Goal: Find contact information: Find contact information

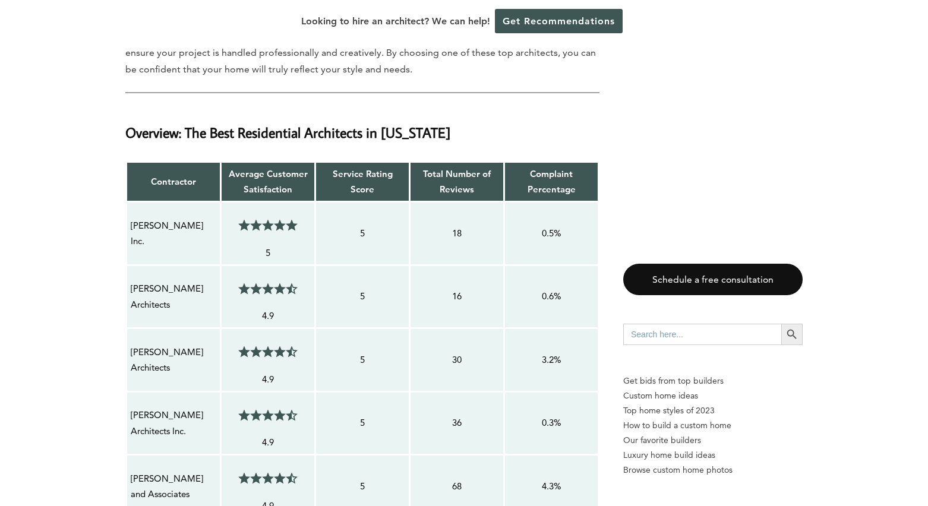
scroll to position [878, 0]
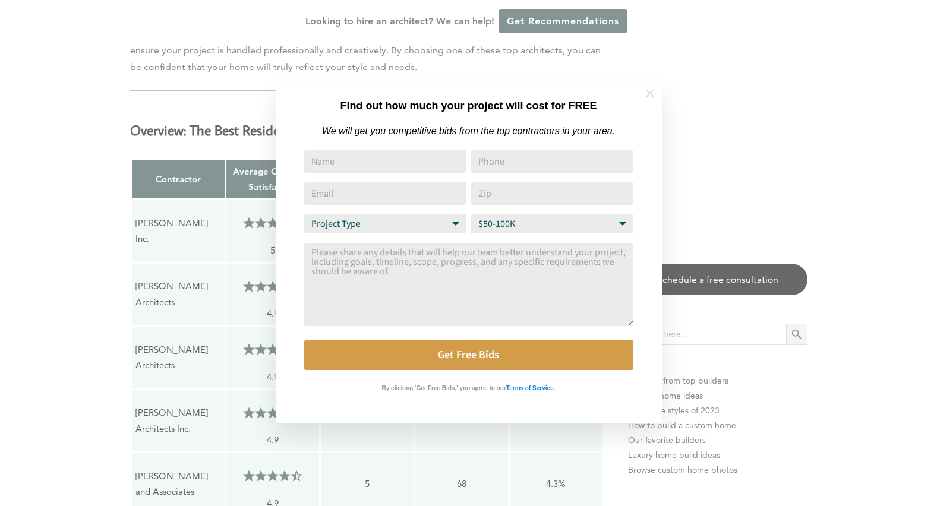
click at [649, 89] on icon at bounding box center [649, 93] width 13 height 13
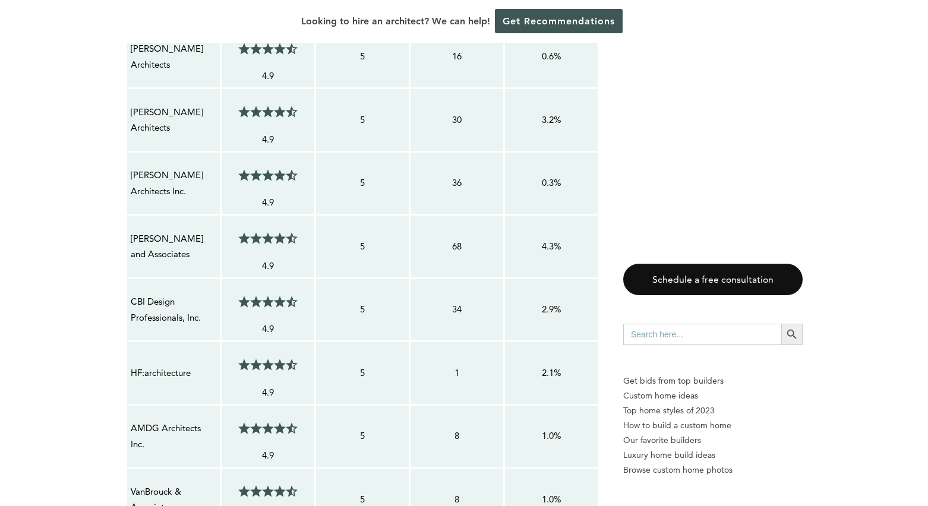
scroll to position [1128, 0]
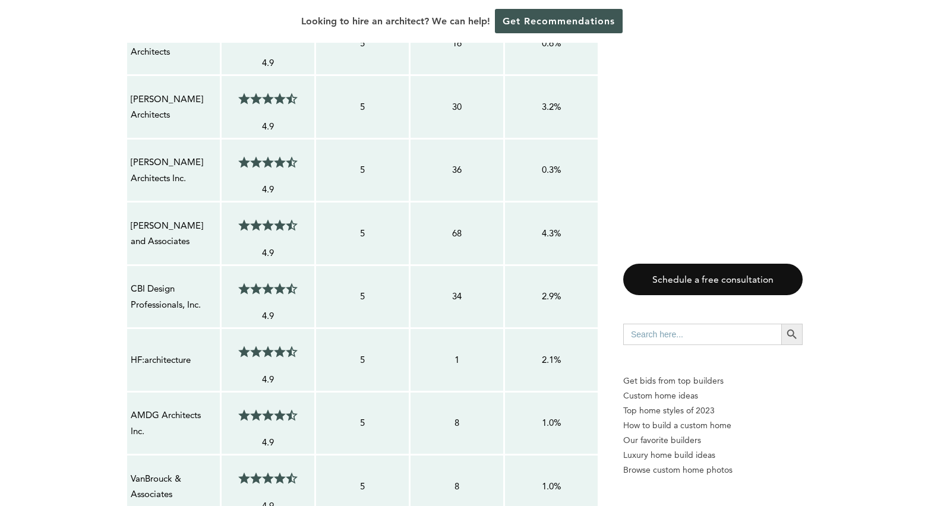
click at [555, 296] on p "2.9%" at bounding box center [552, 296] width 86 height 15
click at [550, 293] on p "2.9%" at bounding box center [552, 296] width 86 height 15
click at [152, 293] on p "CBI Design Professionals, Inc." at bounding box center [174, 296] width 86 height 31
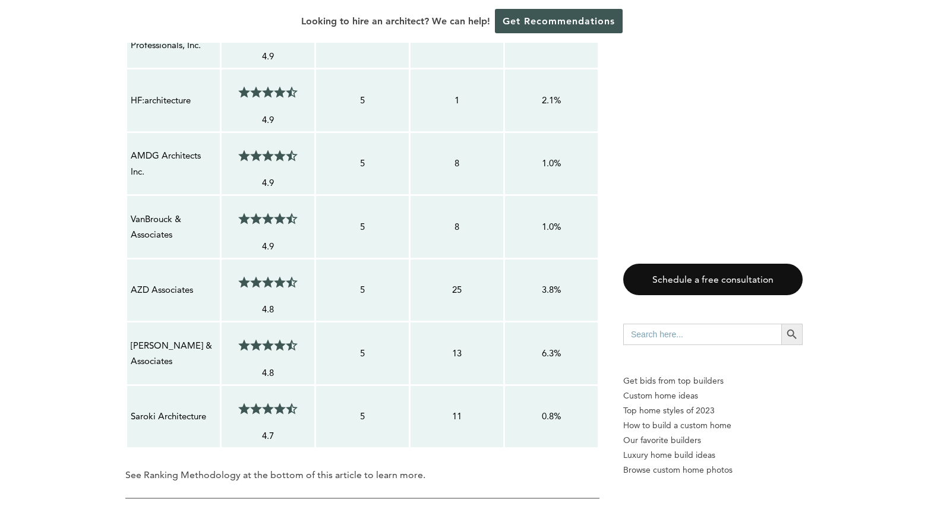
scroll to position [1520, 0]
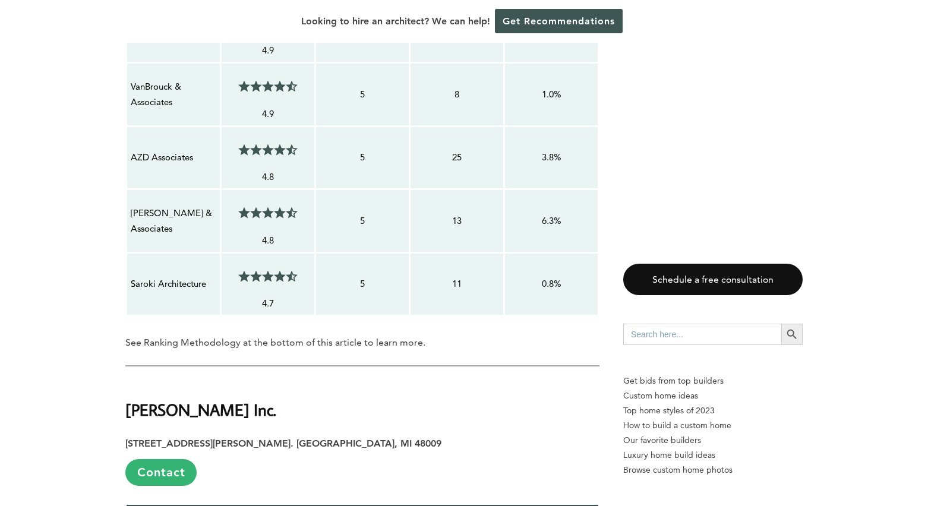
click at [272, 298] on p "4.7" at bounding box center [268, 303] width 86 height 15
click at [264, 274] on span at bounding box center [265, 276] width 6 height 12
click at [268, 273] on span at bounding box center [271, 276] width 6 height 12
click at [269, 273] on span at bounding box center [271, 276] width 6 height 12
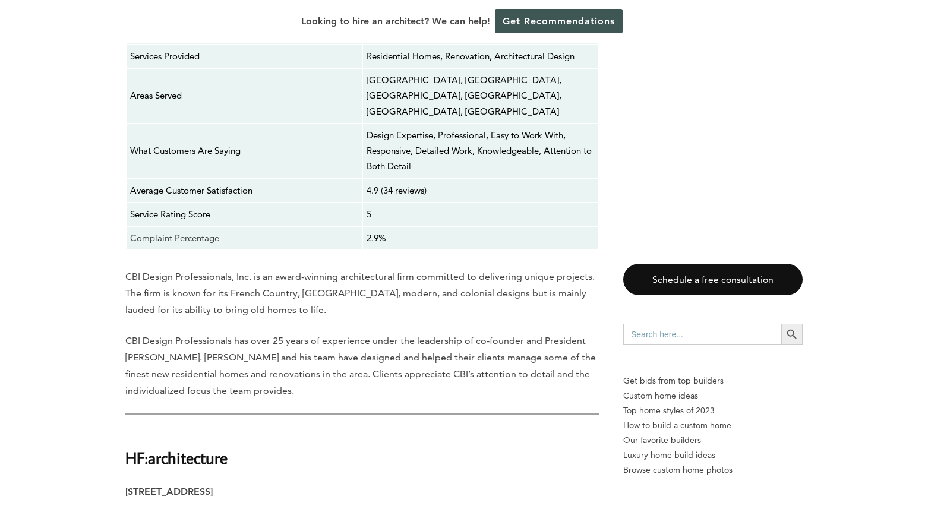
scroll to position [4880, 0]
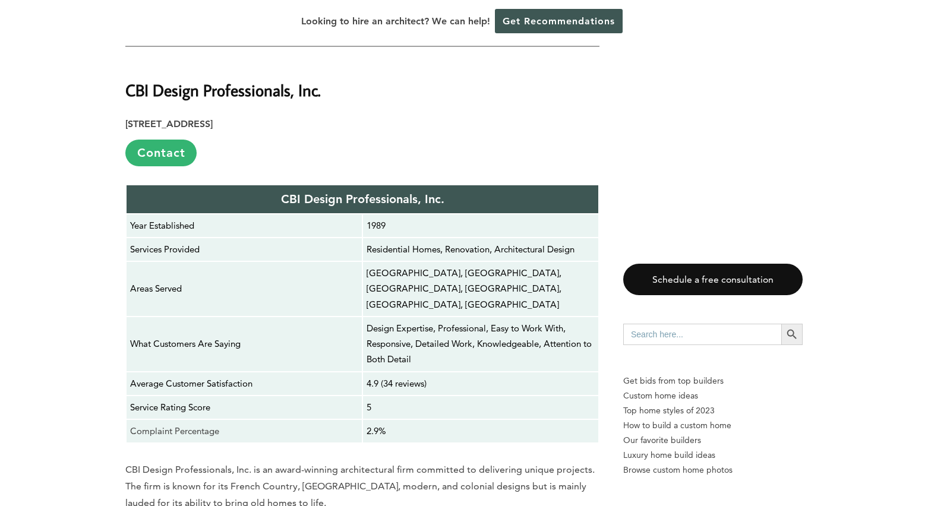
click at [400, 376] on p "4.9 (34 reviews)" at bounding box center [481, 383] width 228 height 15
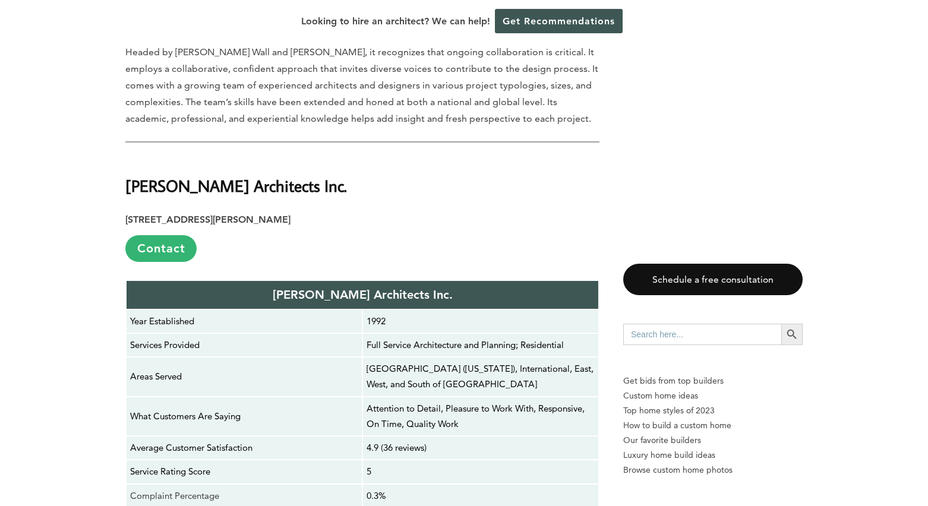
scroll to position [2977, 0]
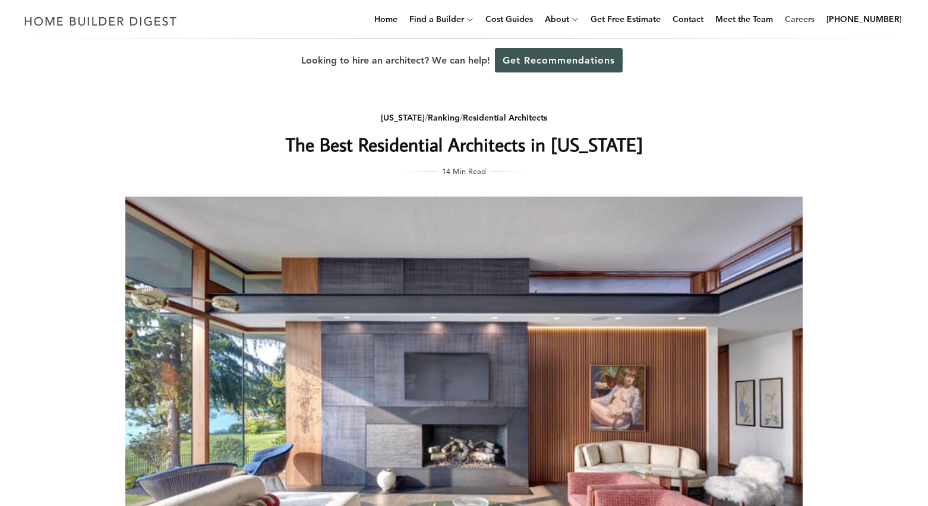
click at [797, 17] on link "Careers" at bounding box center [799, 19] width 39 height 38
click at [702, 17] on link "Contact" at bounding box center [688, 19] width 40 height 38
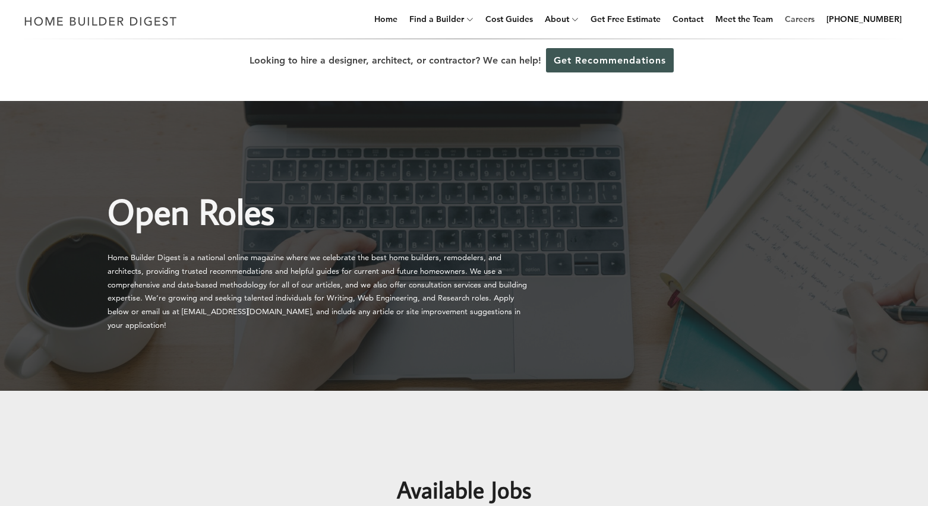
click at [805, 17] on link "Careers" at bounding box center [799, 19] width 39 height 38
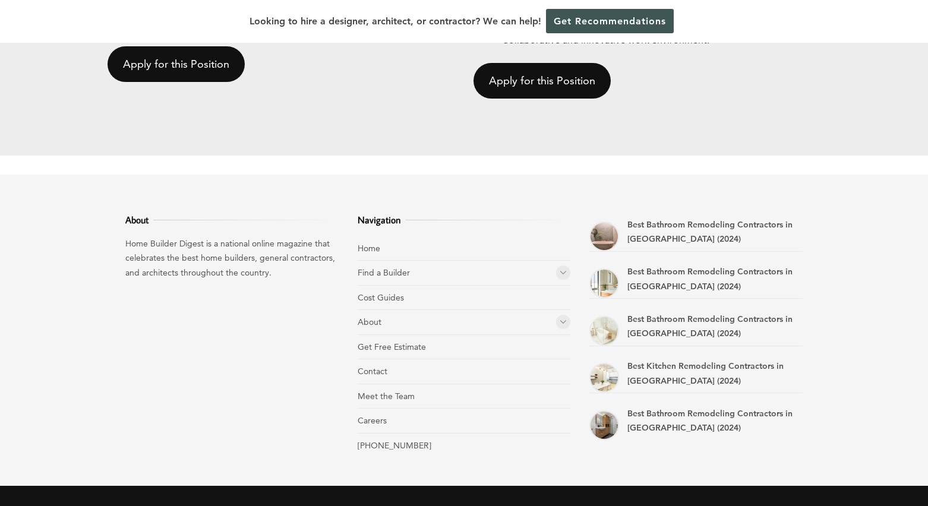
scroll to position [1198, 0]
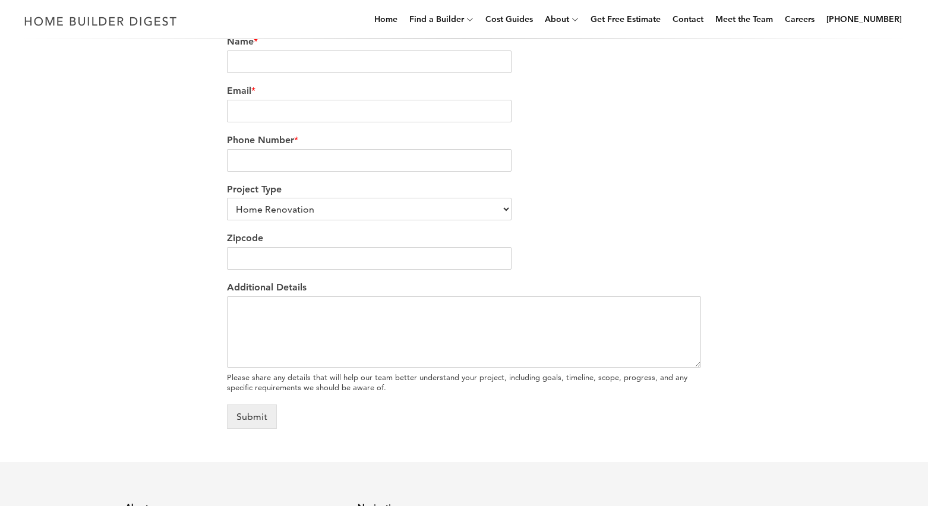
scroll to position [729, 0]
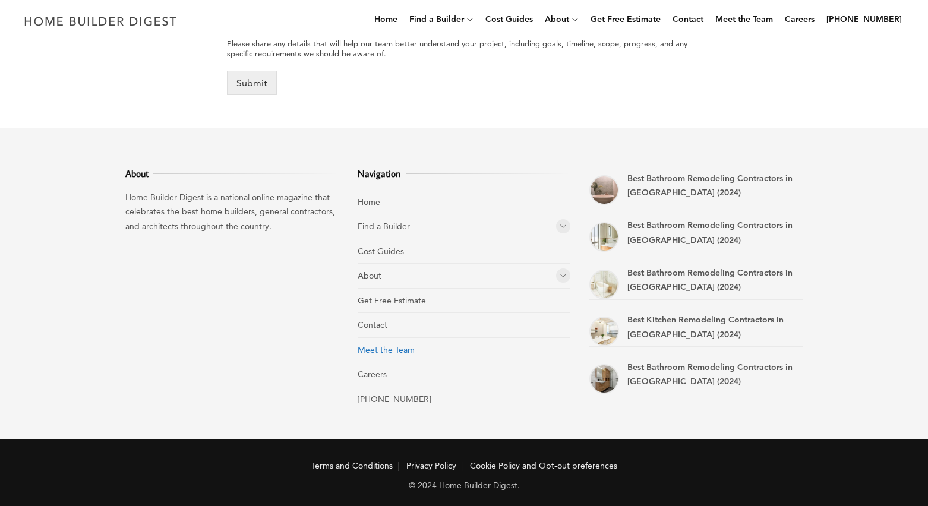
click at [377, 345] on link "Meet the Team" at bounding box center [386, 350] width 57 height 11
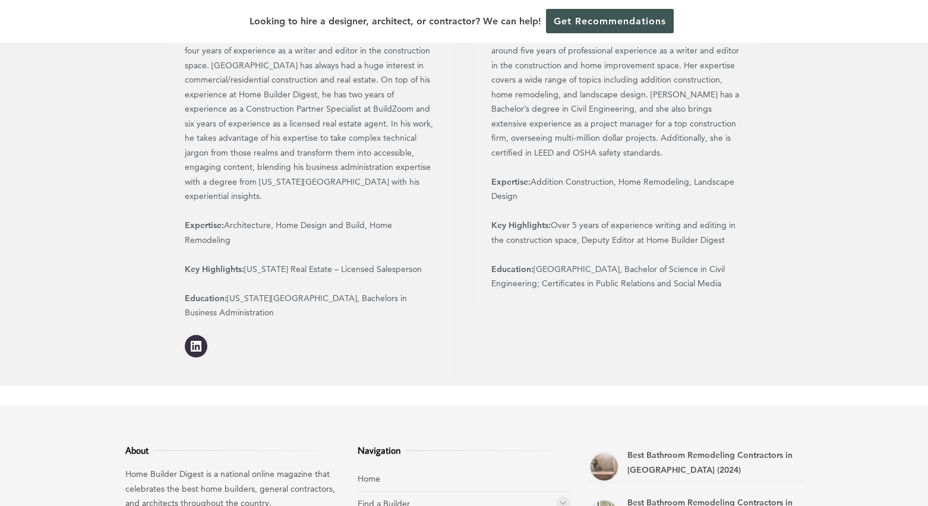
scroll to position [1475, 0]
